Goal: Find specific page/section: Find specific page/section

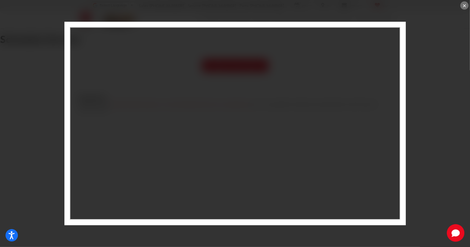
click at [466, 5] on div "×" at bounding box center [464, 5] width 8 height 8
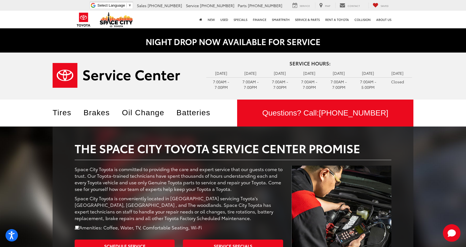
click at [203, 129] on div "The Space City Toyota Service Center Promise Space City Toyota is committed to …" at bounding box center [233, 204] width 361 height 154
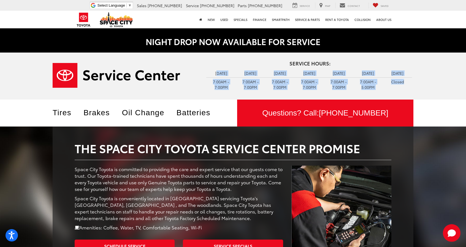
drag, startPoint x: 212, startPoint y: 73, endPoint x: 410, endPoint y: 80, distance: 197.8
click at [410, 80] on tbody "Monday 7:00AM - 7:00PM Tuesday 7:00AM - 7:00PM Wednesday 7:00AM - 7:00PM Thursd…" at bounding box center [309, 80] width 207 height 22
click at [410, 80] on td "Closed" at bounding box center [397, 81] width 29 height 9
